Goal: Task Accomplishment & Management: Manage account settings

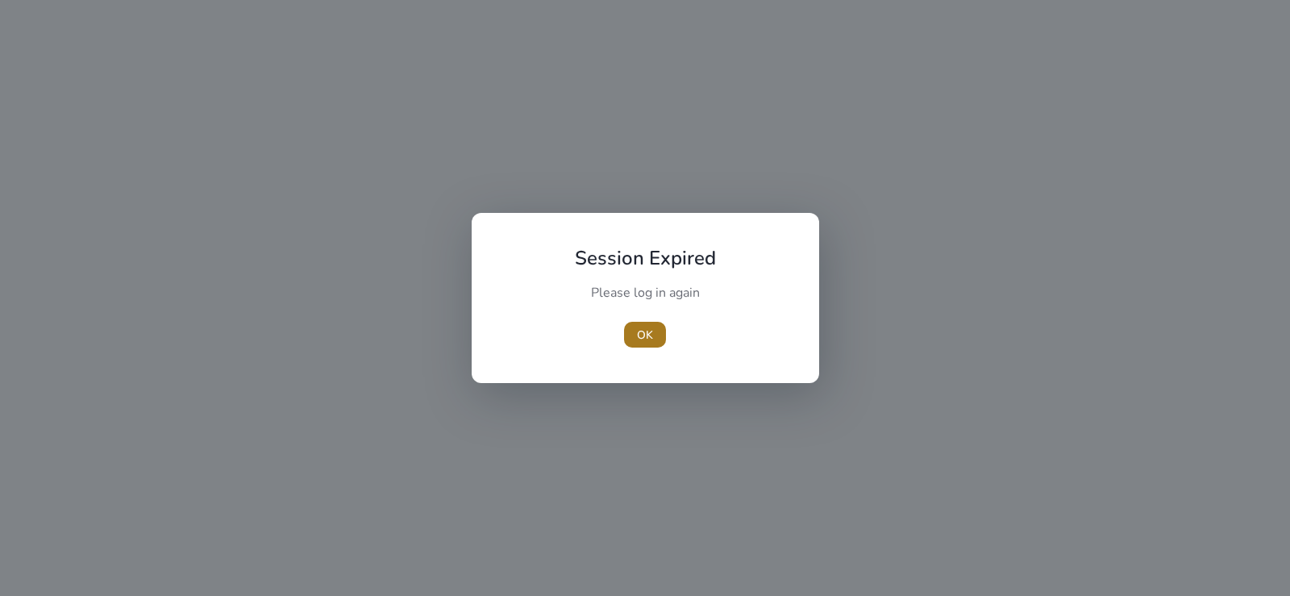
click at [649, 344] on span "button" at bounding box center [645, 334] width 42 height 39
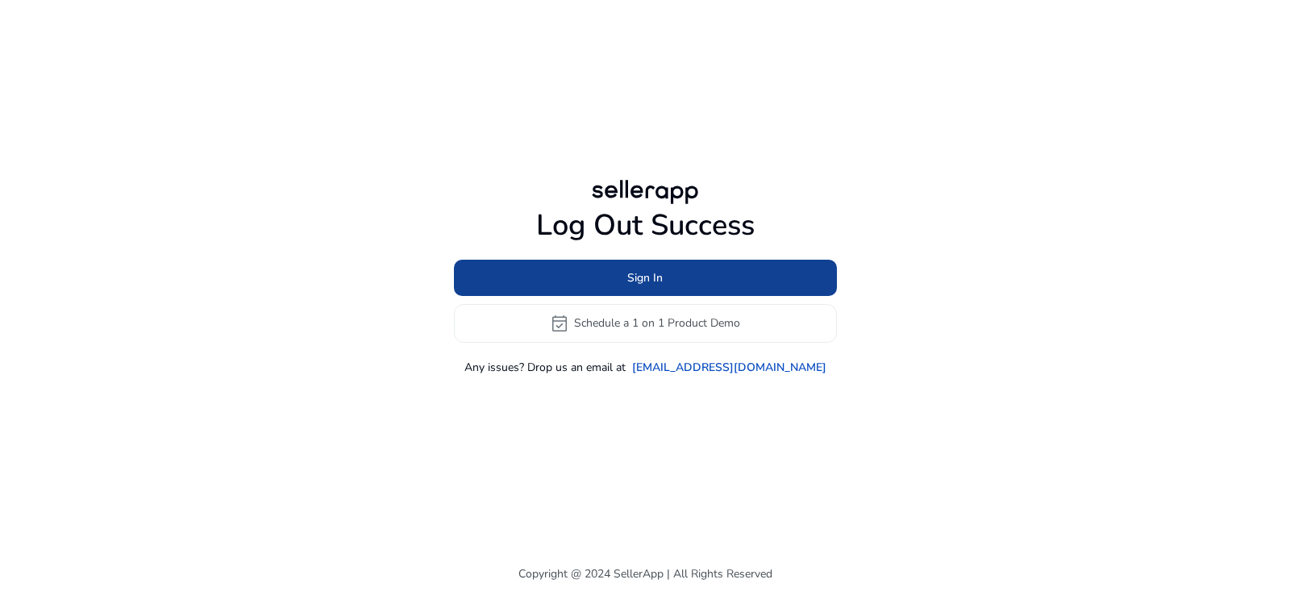
click at [618, 277] on span at bounding box center [645, 277] width 383 height 39
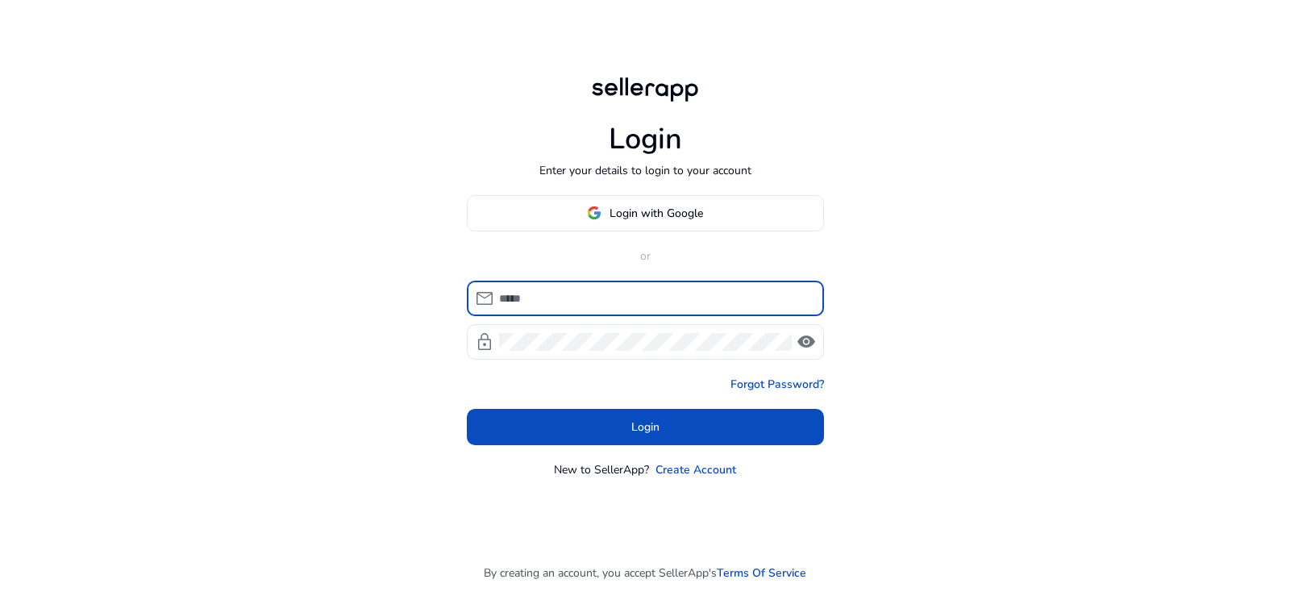
type input "**********"
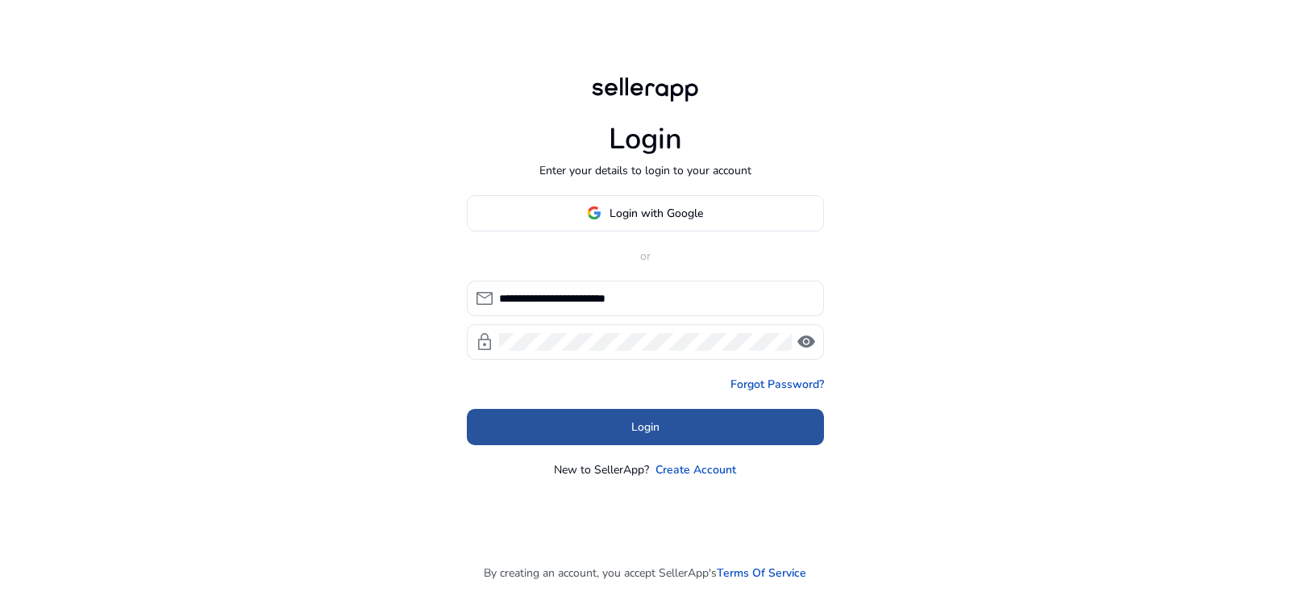
click at [645, 432] on span "Login" at bounding box center [645, 427] width 28 height 17
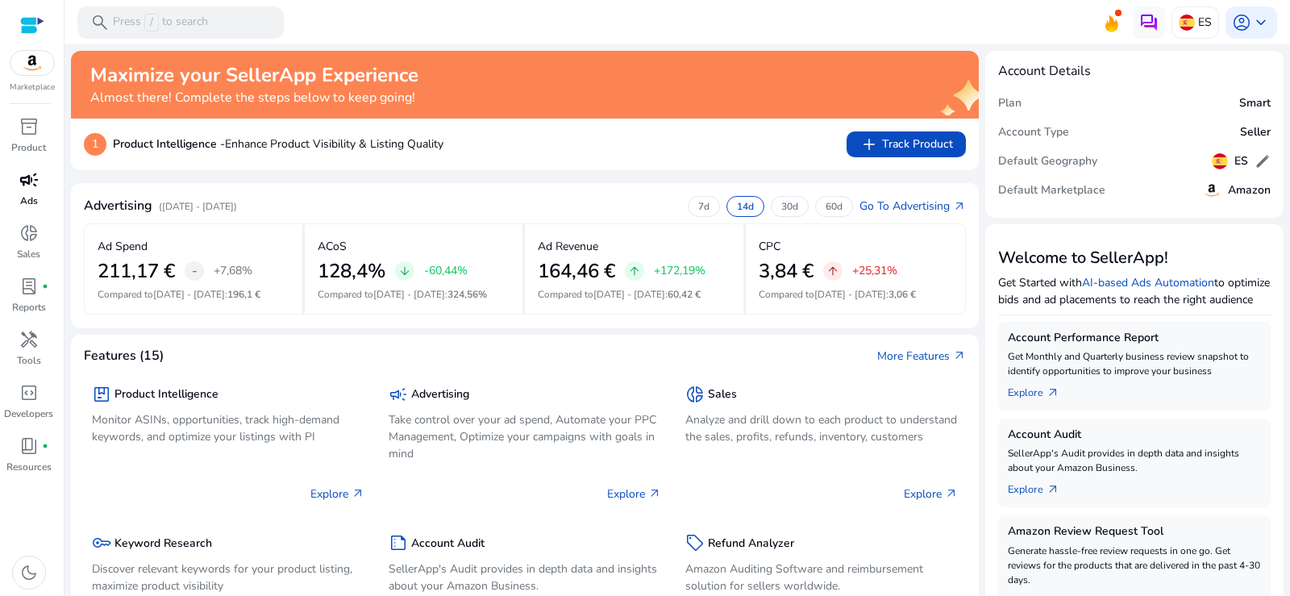
click at [18, 197] on link "campaign Ads" at bounding box center [28, 193] width 57 height 53
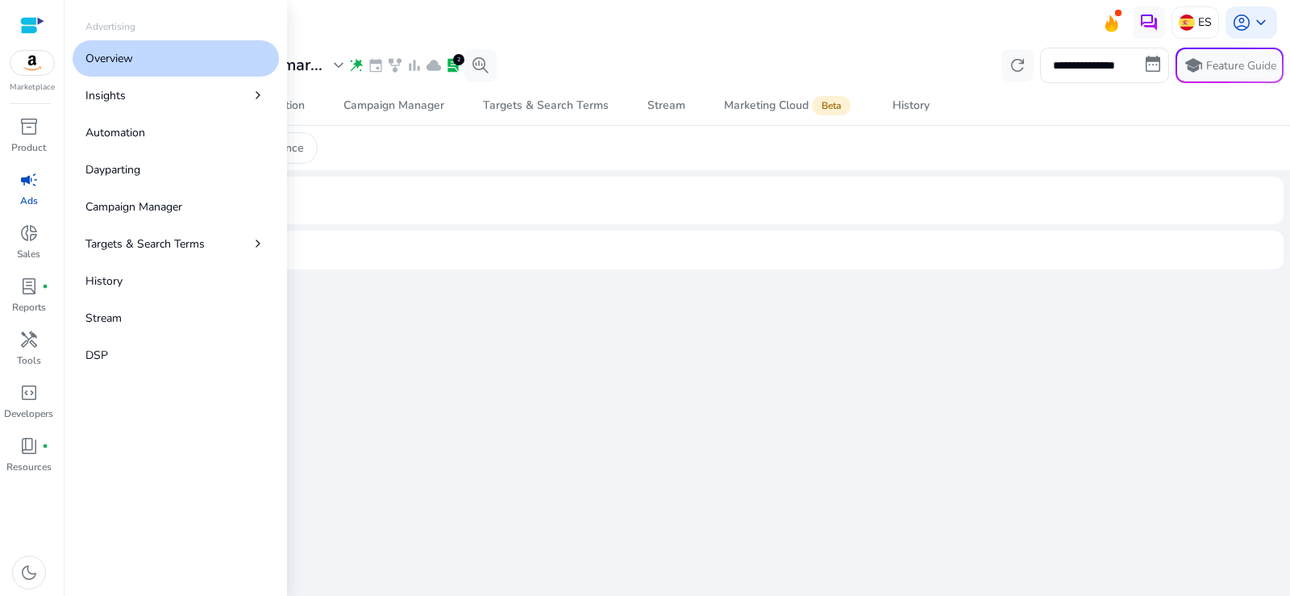
click at [130, 50] on p "Overview" at bounding box center [109, 58] width 48 height 17
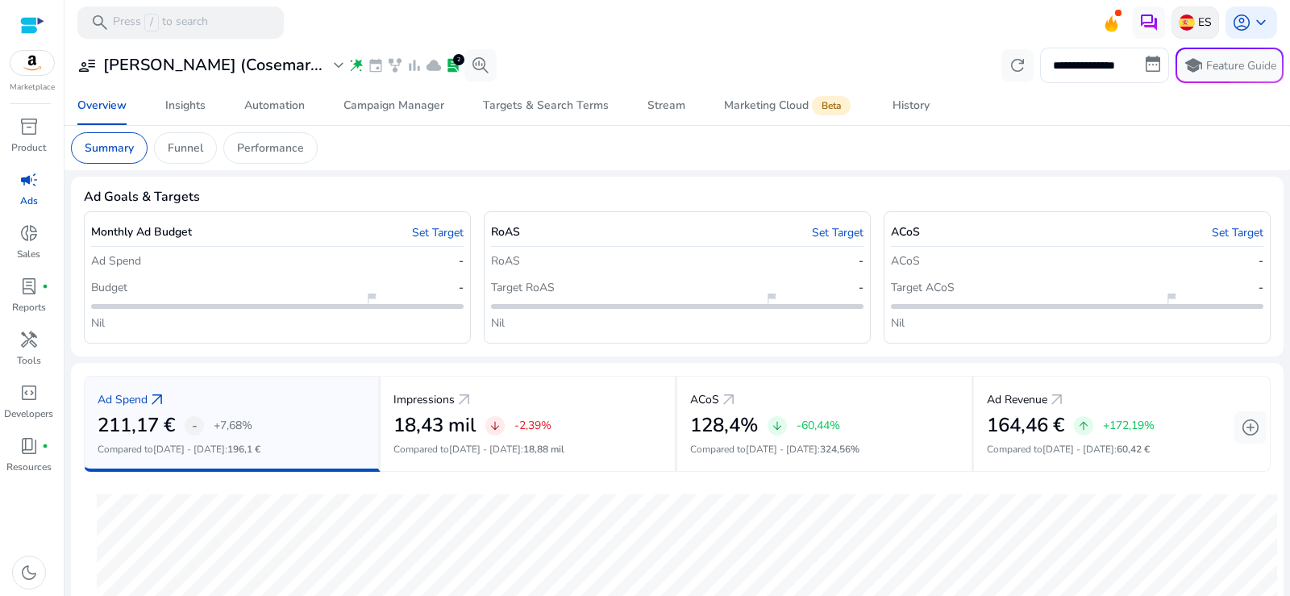
click at [1201, 19] on p "ES" at bounding box center [1205, 22] width 14 height 28
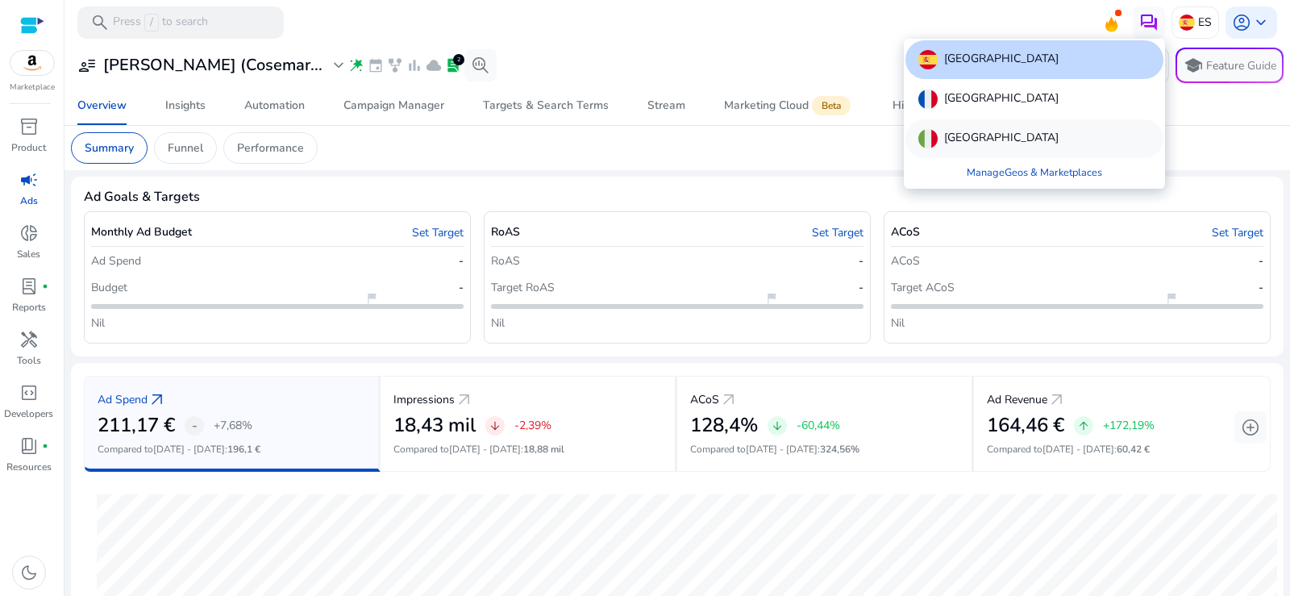
click at [949, 156] on div "[GEOGRAPHIC_DATA]" at bounding box center [1035, 138] width 258 height 39
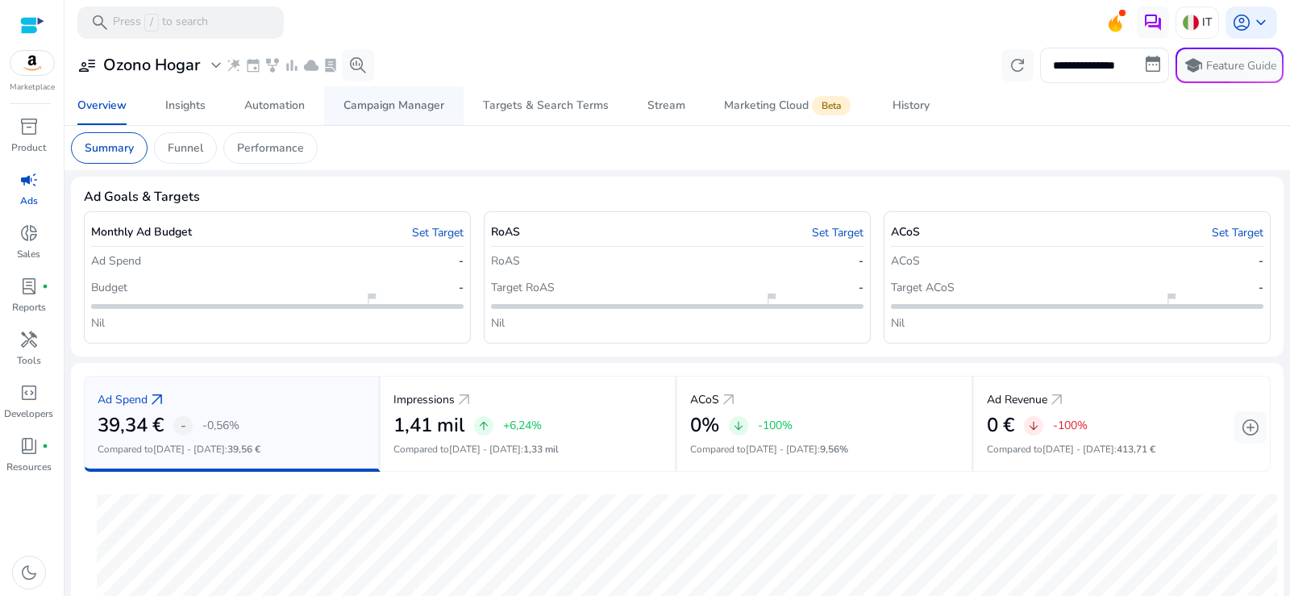
click at [389, 110] on div "Campaign Manager" at bounding box center [394, 105] width 101 height 11
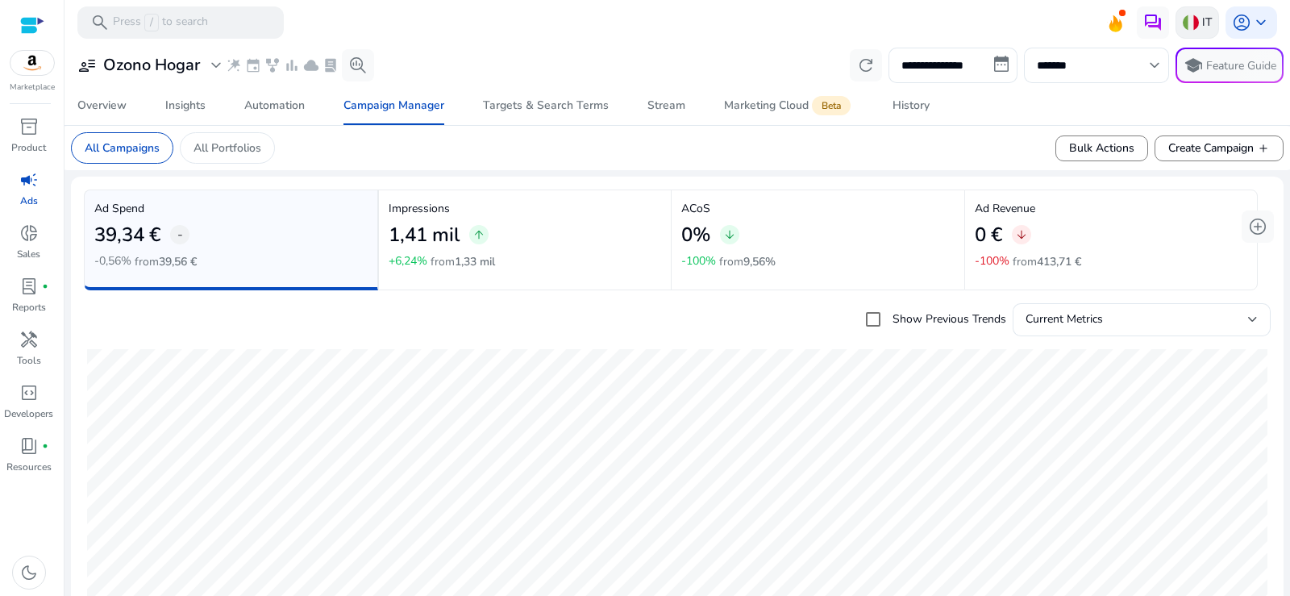
click at [1210, 21] on div "IT" at bounding box center [1198, 22] width 44 height 32
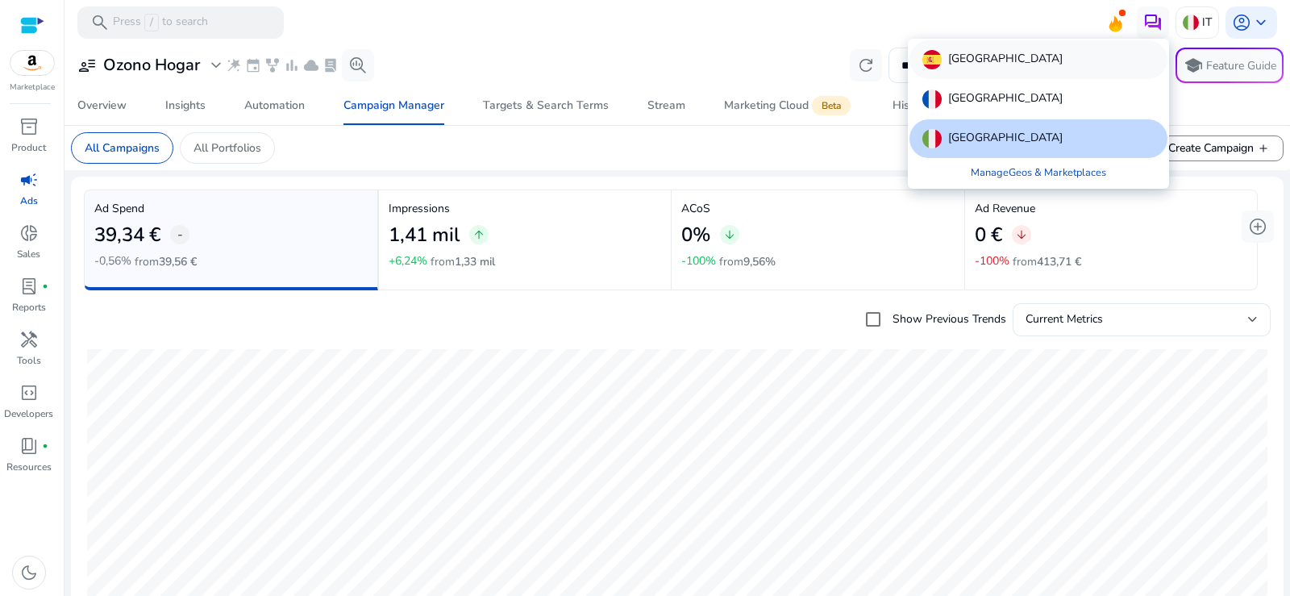
click at [957, 64] on p "[GEOGRAPHIC_DATA]" at bounding box center [1005, 59] width 115 height 19
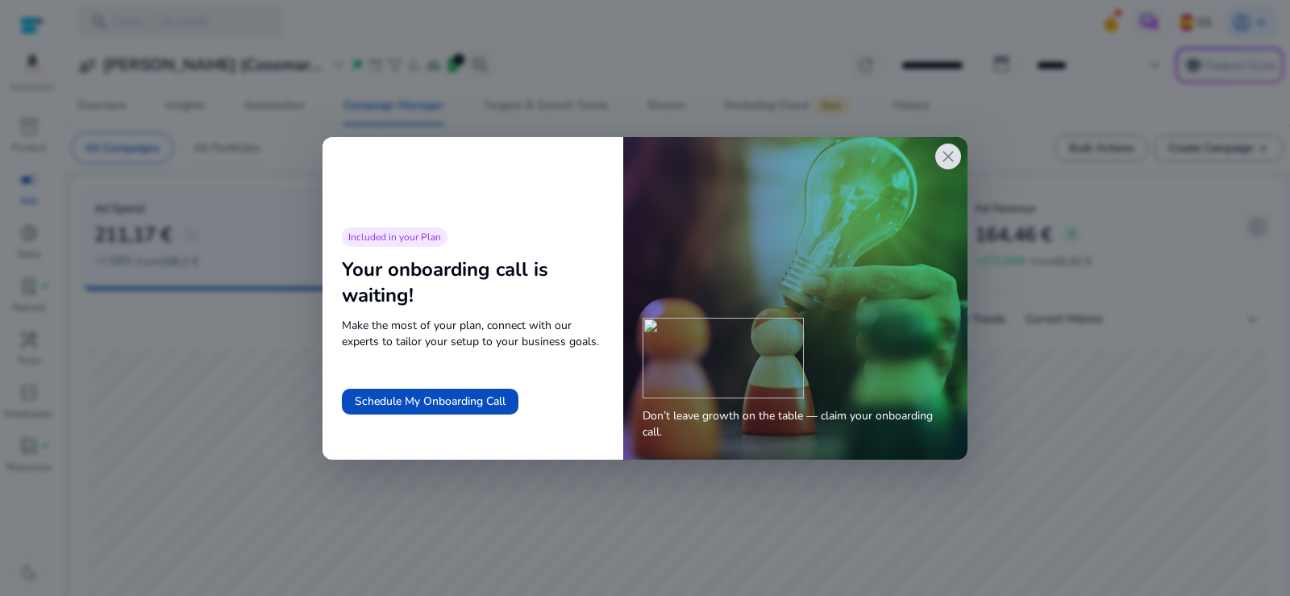
click at [937, 156] on div "close" at bounding box center [948, 157] width 26 height 26
